Goal: Information Seeking & Learning: Learn about a topic

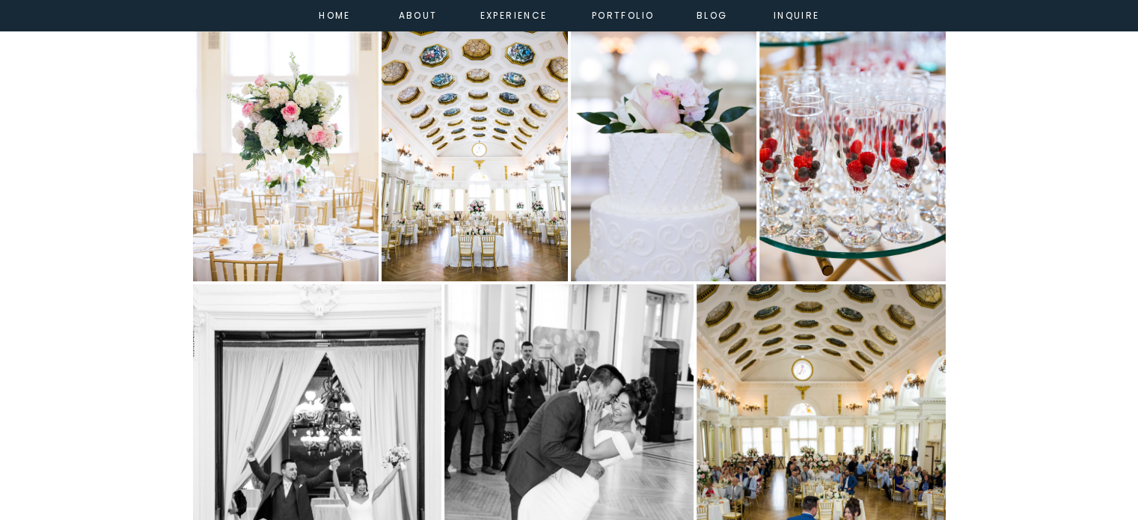
scroll to position [6090, 0]
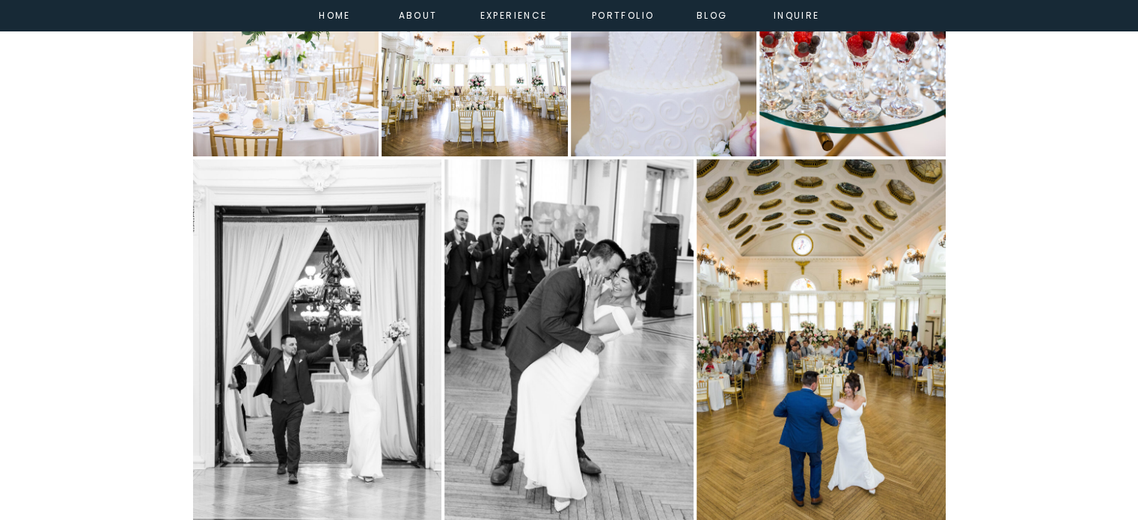
click at [834, 385] on img "Open image 7 of 19 in full-screen" at bounding box center [821, 345] width 249 height 373
click at [810, 387] on img "Open image 7 of 19 in full-screen" at bounding box center [821, 345] width 249 height 373
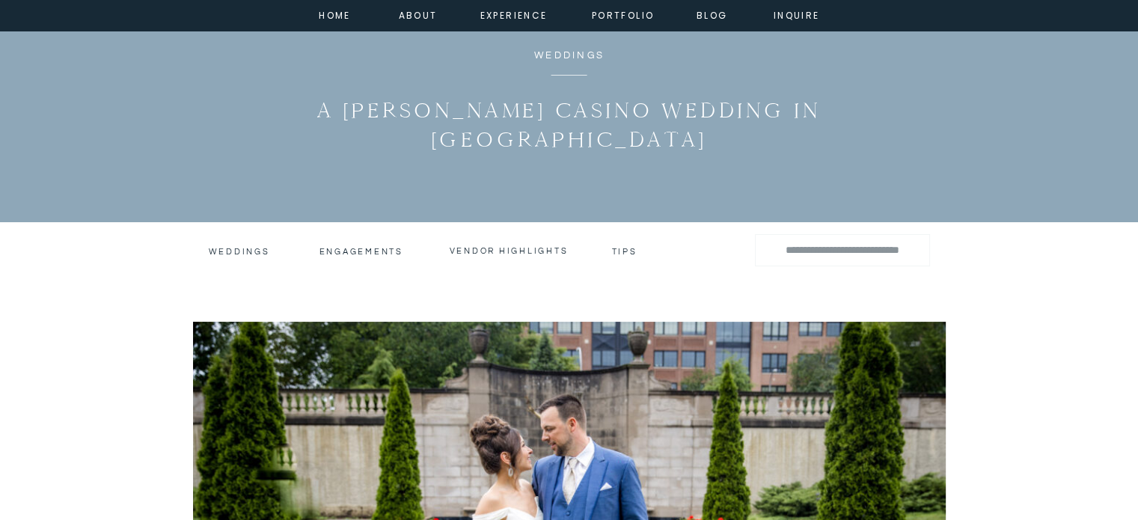
scroll to position [0, 0]
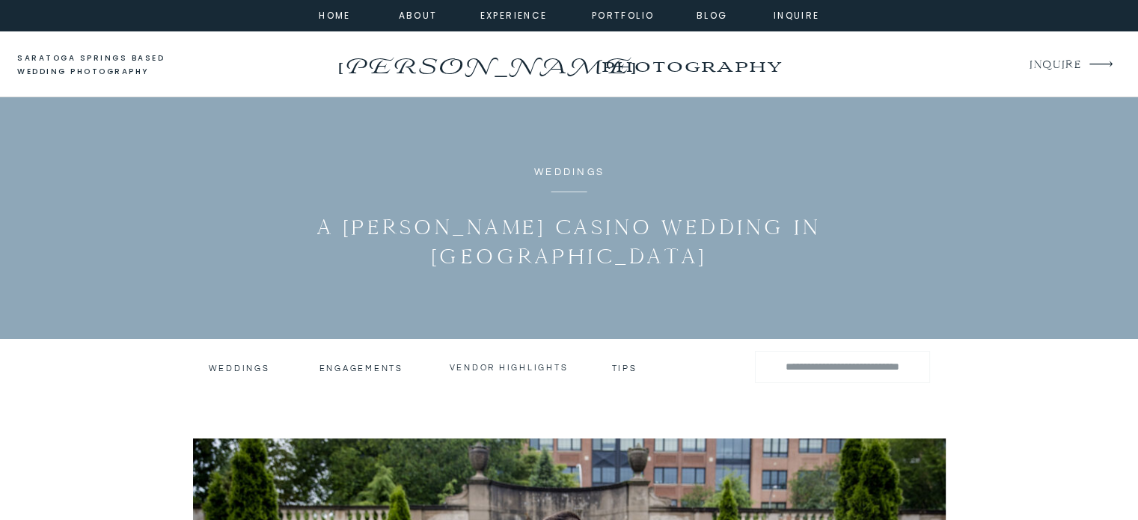
click at [632, 367] on h3 "tips" at bounding box center [626, 366] width 28 height 7
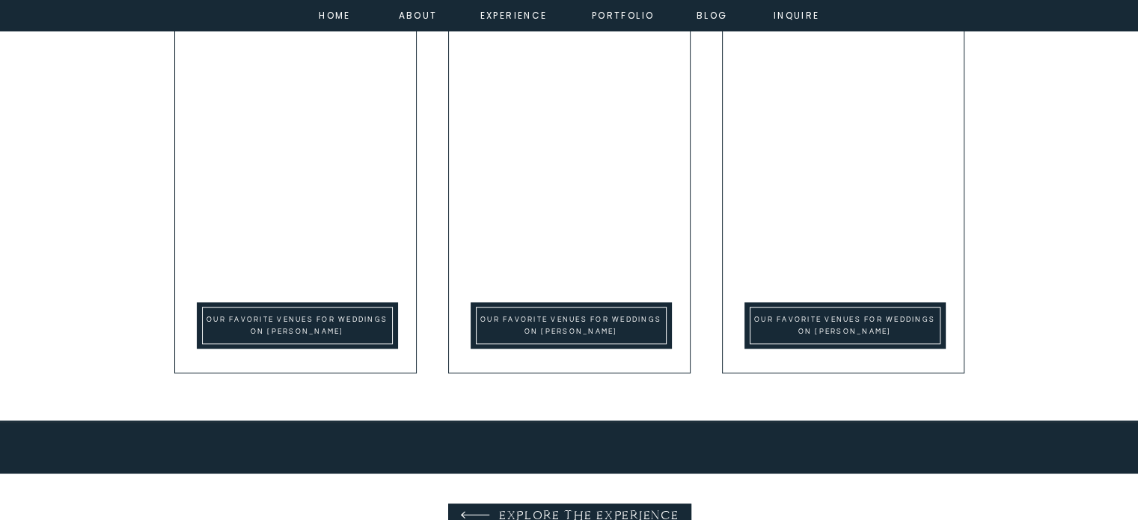
scroll to position [1197, 0]
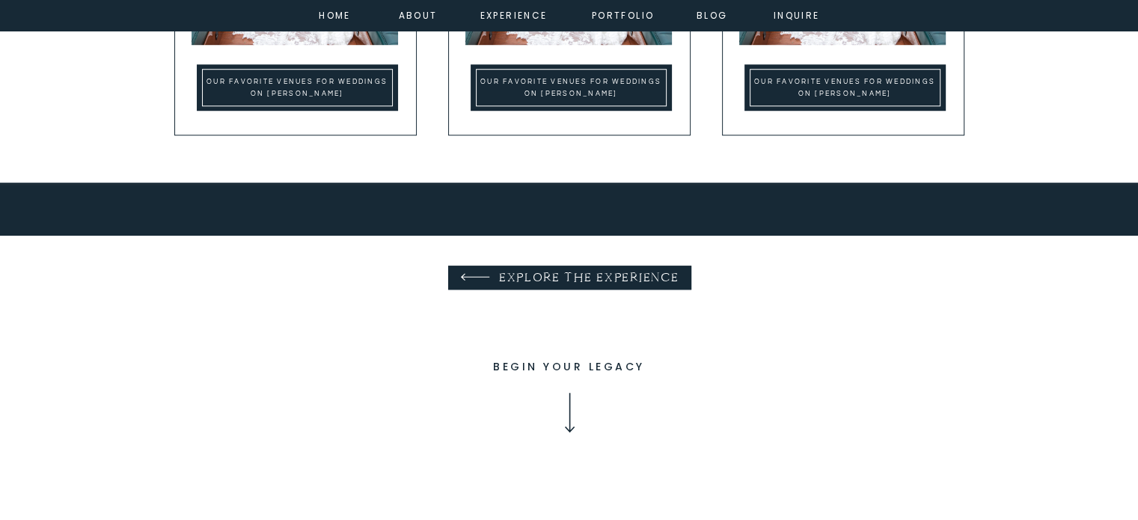
click at [564, 415] on icon at bounding box center [570, 413] width 52 height 52
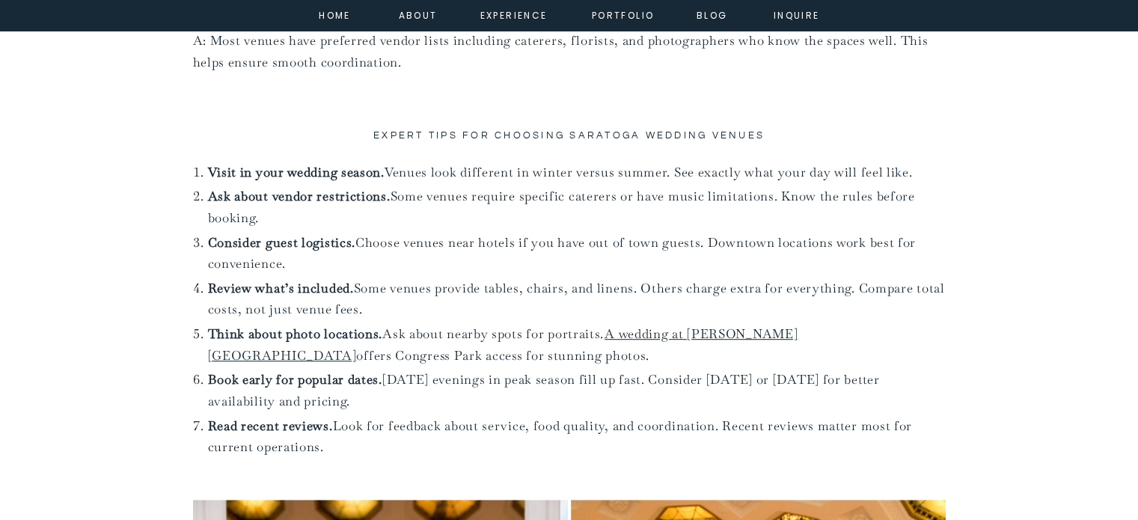
scroll to position [12271, 0]
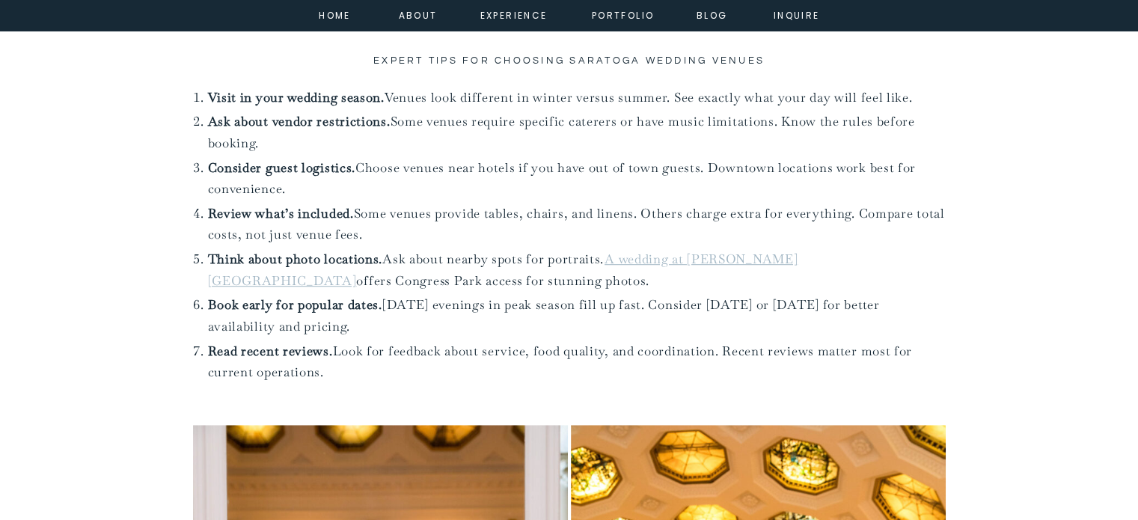
click at [709, 251] on link "A wedding at Canfield Casino" at bounding box center [503, 270] width 590 height 38
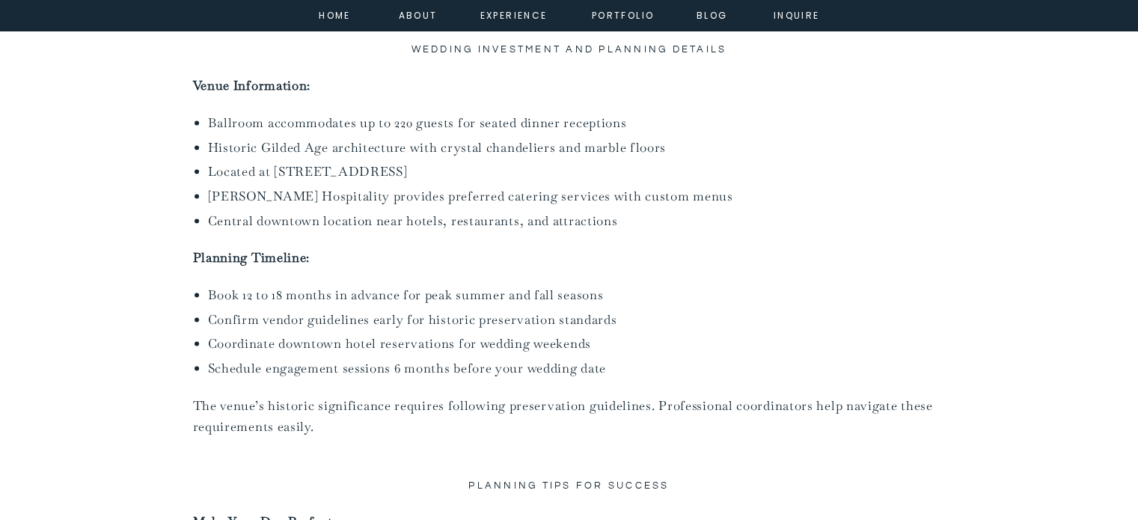
scroll to position [8904, 0]
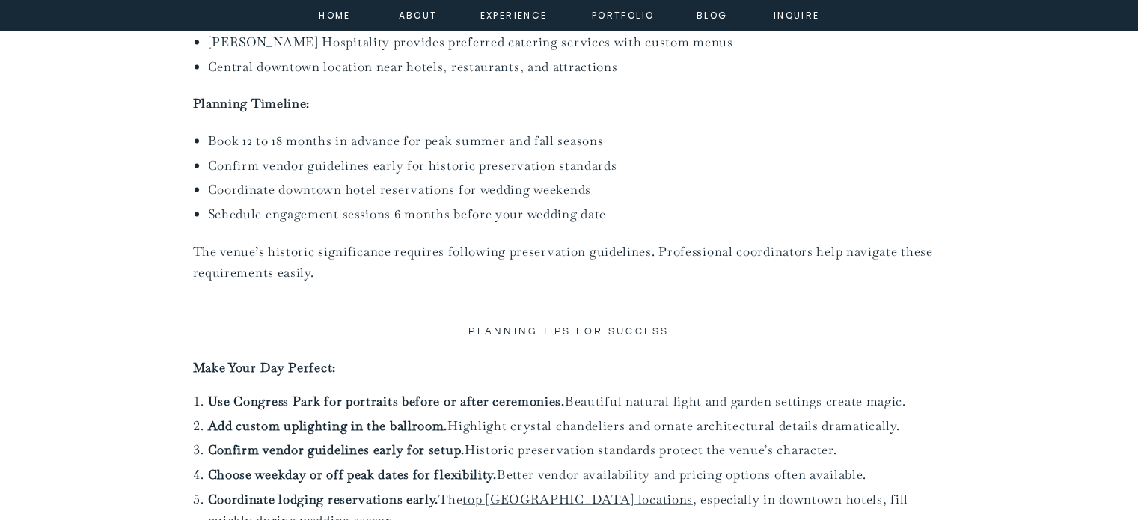
drag, startPoint x: 432, startPoint y: 318, endPoint x: 915, endPoint y: 321, distance: 482.6
click at [915, 415] on li "Add custom uplighting in the ballroom. Highlight crystal chandeliers and ornate…" at bounding box center [577, 426] width 738 height 22
click at [474, 439] on li "Confirm vendor guidelines early for setup. Historic preservation standards prot…" at bounding box center [577, 450] width 738 height 22
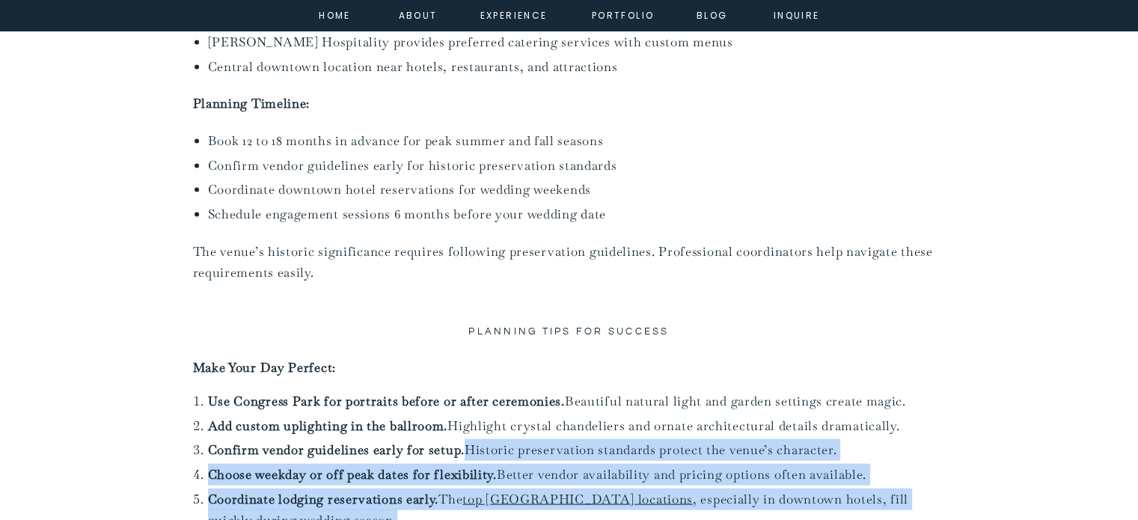
drag, startPoint x: 465, startPoint y: 343, endPoint x: 911, endPoint y: 408, distance: 450.6
click at [911, 408] on ol "Use Congress Park for portraits before or after ceremonies. Beautiful natural l…" at bounding box center [577, 461] width 738 height 141
click at [569, 489] on li "Coordinate lodging reservations early. The top Saratoga Springs locations , esp…" at bounding box center [577, 510] width 738 height 43
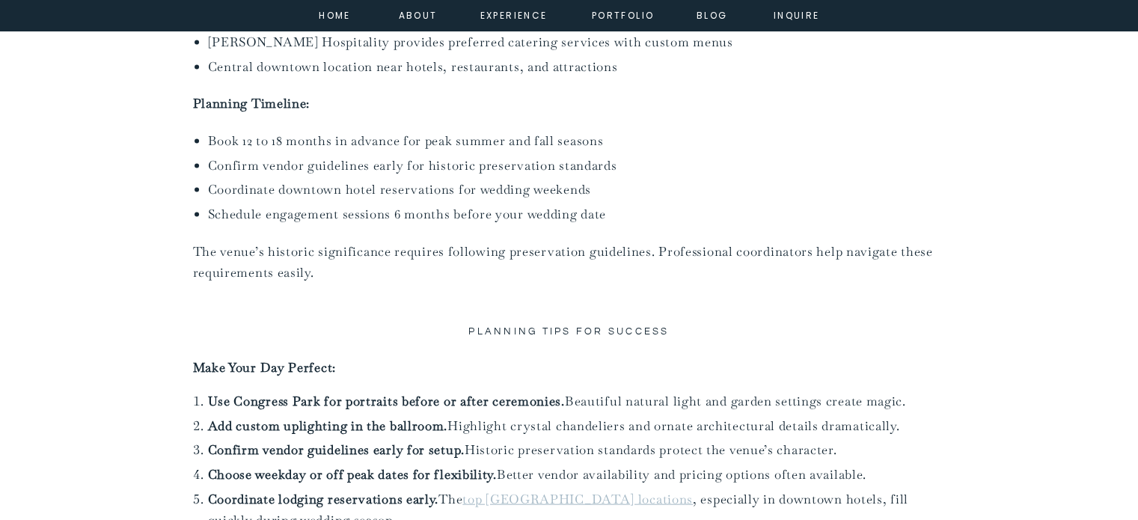
click at [562, 491] on link "top Saratoga Springs locations" at bounding box center [577, 499] width 230 height 16
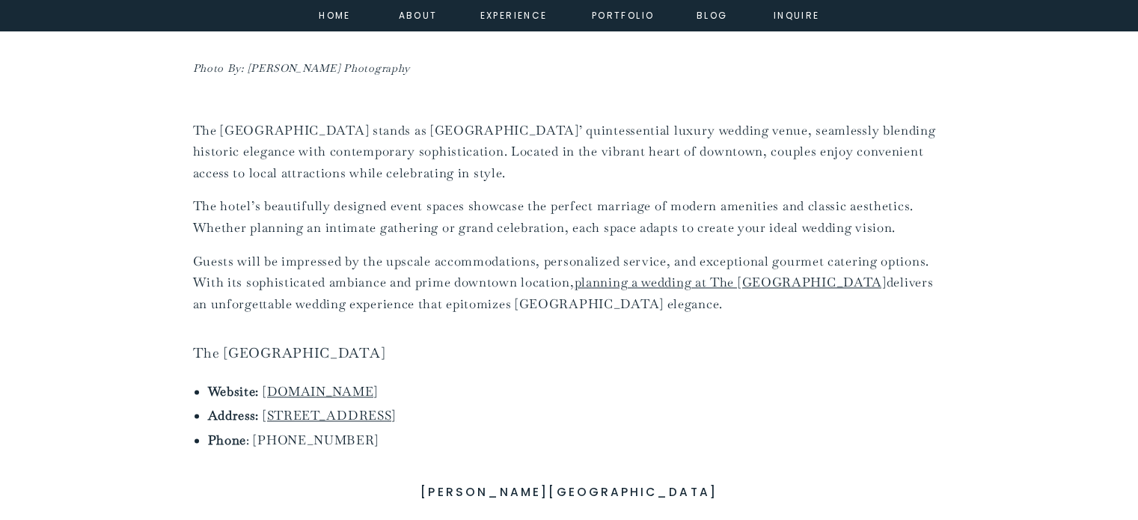
scroll to position [1871, 0]
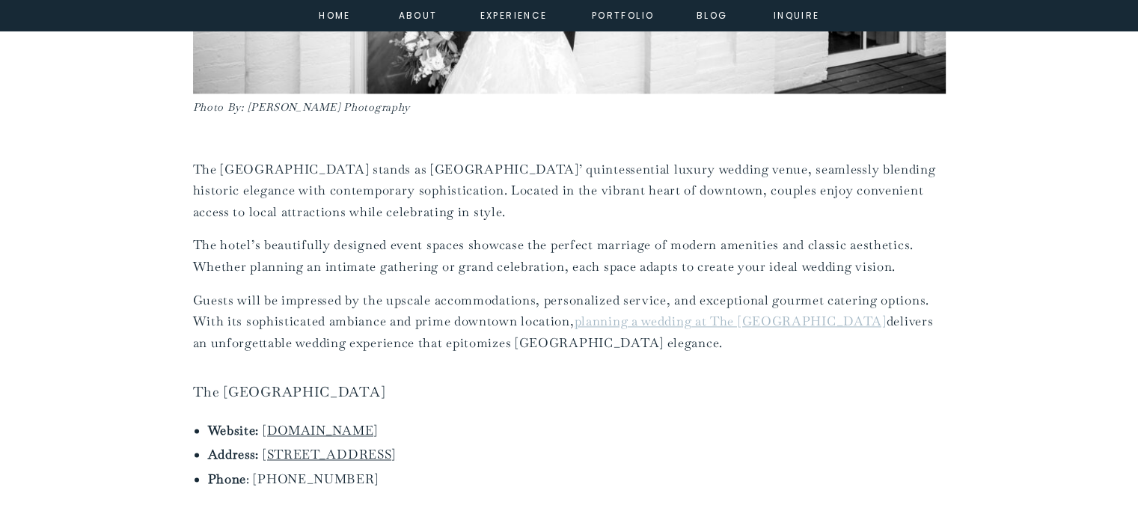
click at [701, 313] on link "planning a wedding at The Adelphi Hotel" at bounding box center [731, 321] width 312 height 16
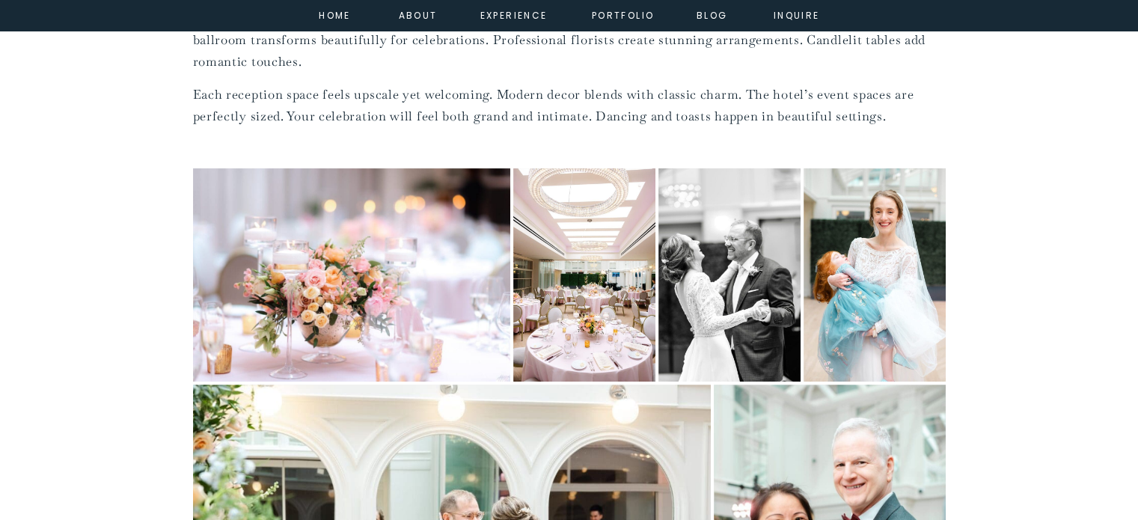
scroll to position [6210, 0]
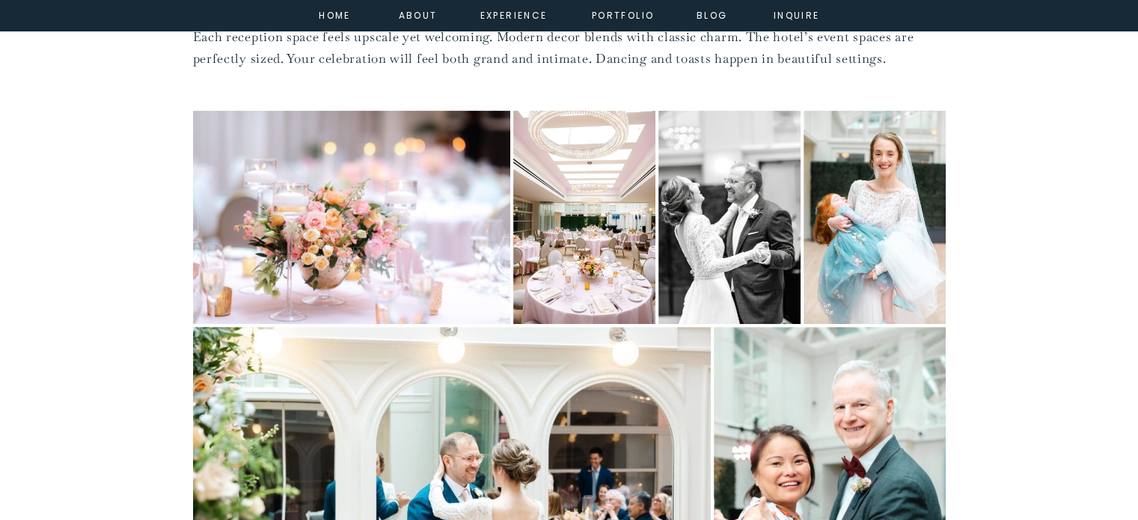
click at [579, 219] on img "Open image 2 of 17 in full-screen" at bounding box center [584, 217] width 142 height 213
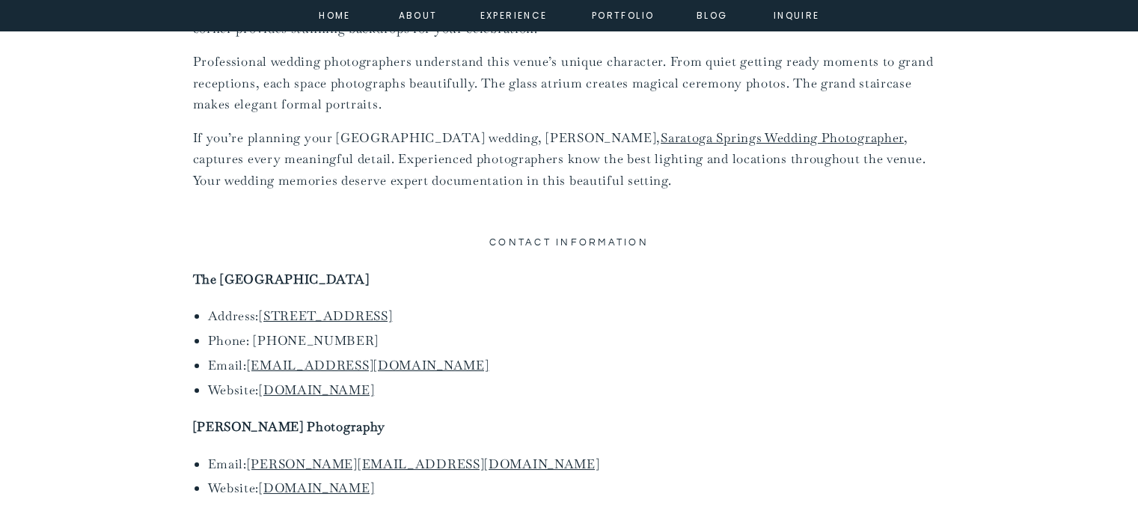
scroll to position [11448, 0]
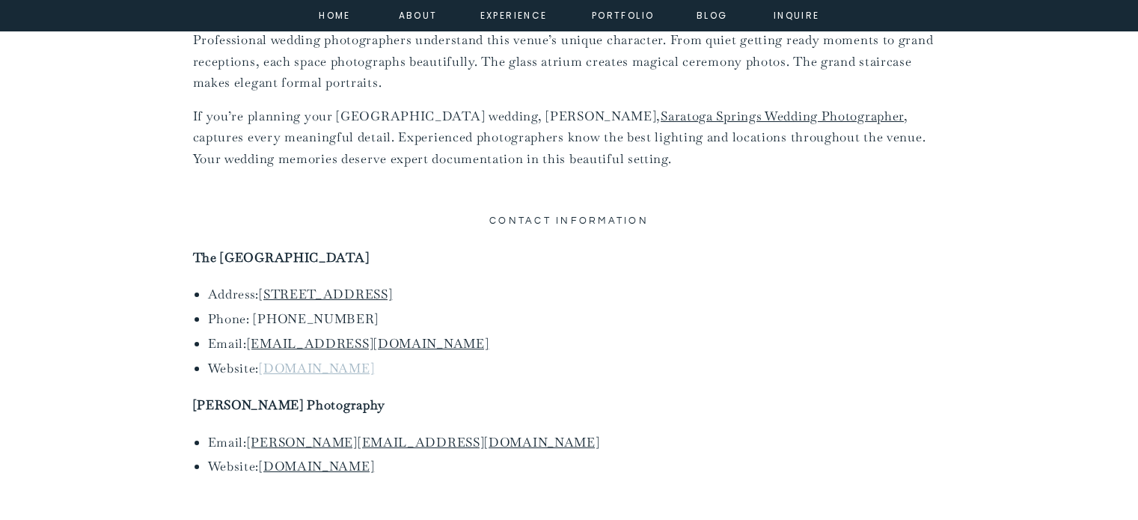
click at [334, 360] on link "[DOMAIN_NAME]" at bounding box center [316, 368] width 115 height 16
